Goal: Find specific page/section: Find specific page/section

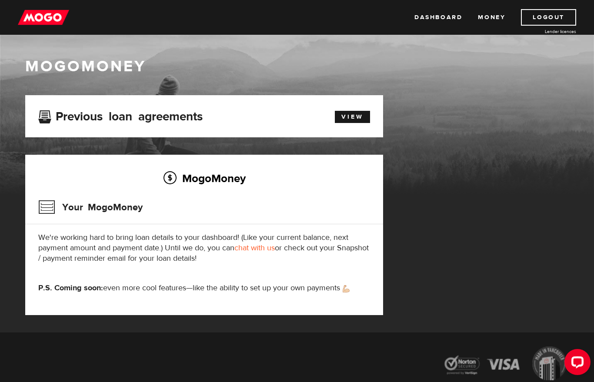
click at [445, 16] on link "Dashboard" at bounding box center [438, 17] width 48 height 17
click at [497, 20] on link "Money" at bounding box center [491, 17] width 27 height 17
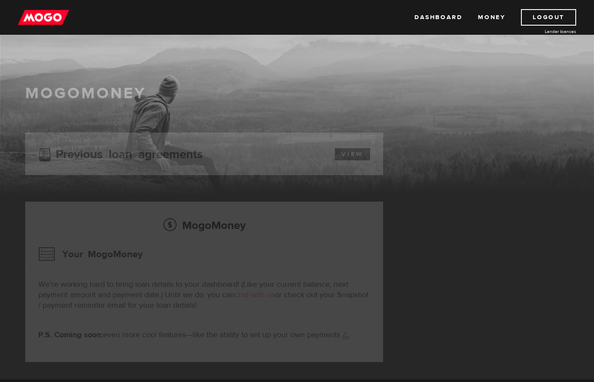
click at [29, 26] on img at bounding box center [43, 17] width 51 height 17
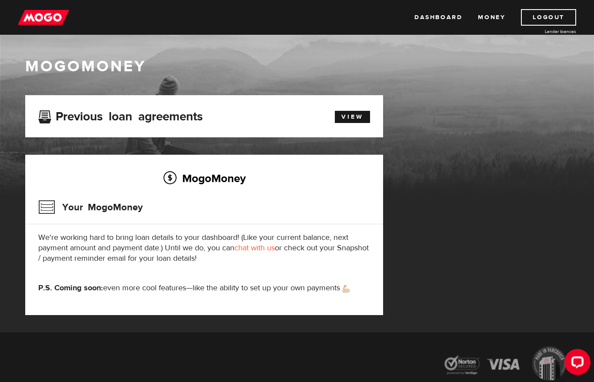
click at [355, 119] on link "View" at bounding box center [352, 117] width 35 height 12
